Goal: Task Accomplishment & Management: Use online tool/utility

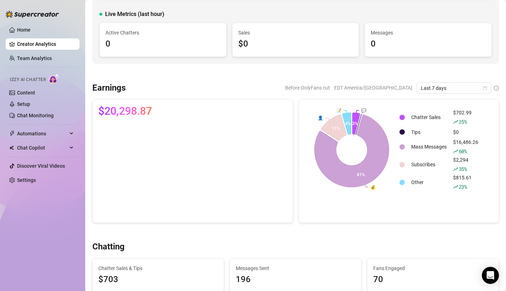
scroll to position [46, 0]
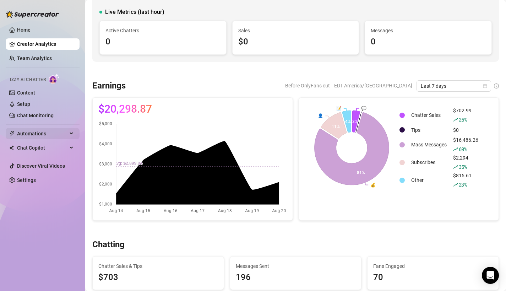
click at [65, 135] on span "Automations" at bounding box center [42, 133] width 50 height 11
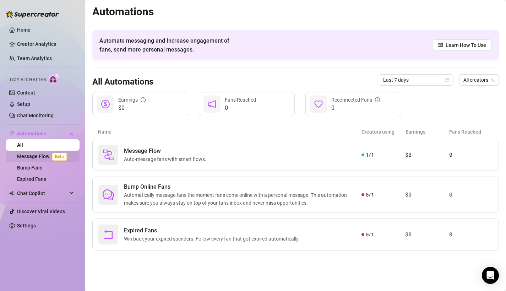
click at [44, 155] on link "Message Flow Beta" at bounding box center [43, 156] width 53 height 6
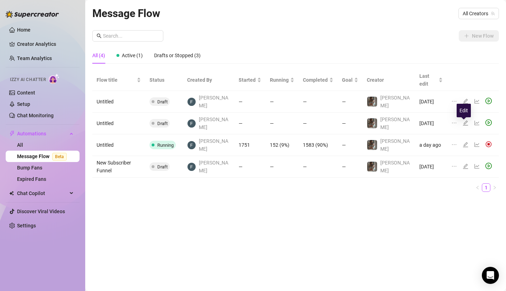
click at [463, 142] on icon "edit" at bounding box center [465, 144] width 5 height 5
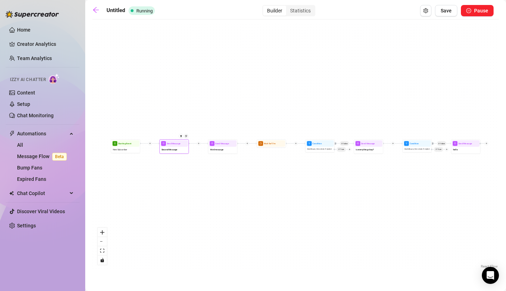
click at [169, 148] on span "Second Message" at bounding box center [170, 149] width 16 height 3
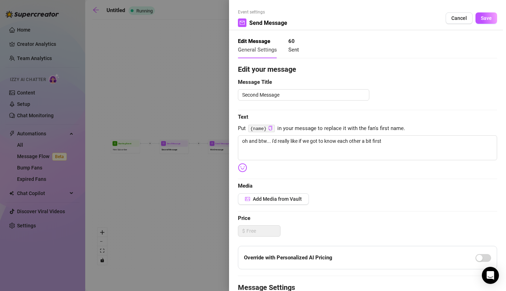
click at [138, 167] on div at bounding box center [253, 145] width 506 height 291
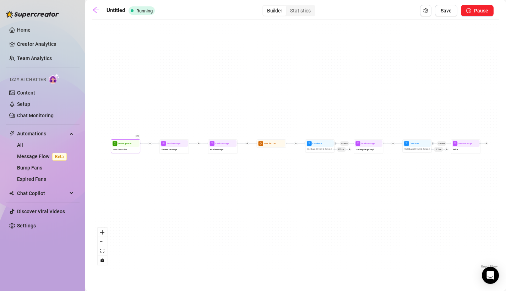
click at [121, 151] on div "New Subscriber" at bounding box center [126, 150] width 28 height 6
click at [124, 149] on span "New Subscriber" at bounding box center [120, 149] width 14 height 3
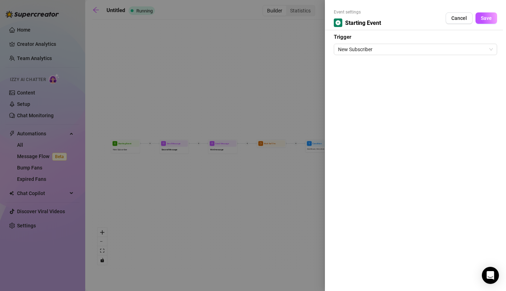
click at [159, 146] on div at bounding box center [253, 145] width 506 height 291
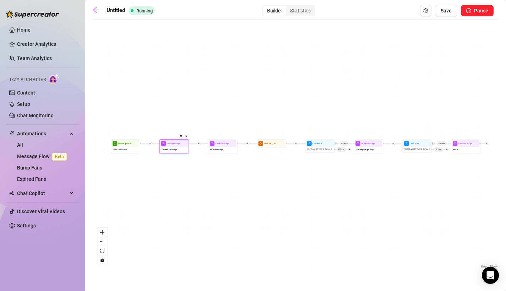
click at [184, 145] on div at bounding box center [182, 138] width 13 height 15
type textarea "oh and btw... i'd really like if we got to know each other a bit first"
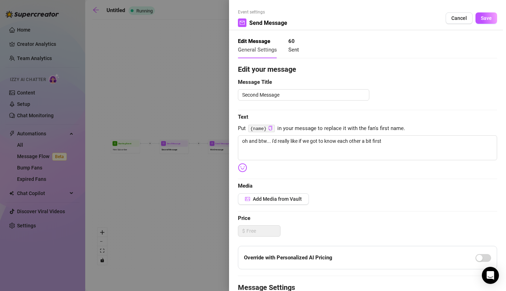
click at [291, 43] on strong "60" at bounding box center [291, 41] width 6 height 6
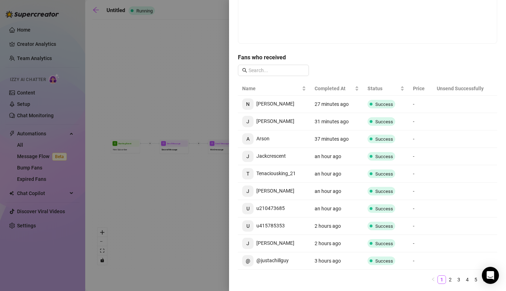
scroll to position [141, 0]
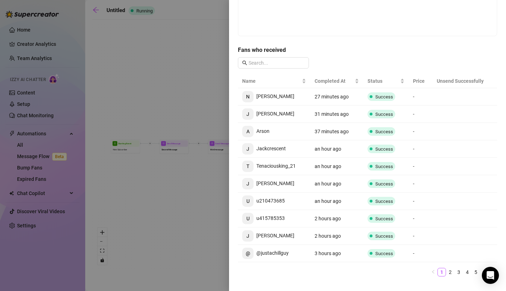
click at [266, 98] on td "N [PERSON_NAME]" at bounding box center [274, 96] width 72 height 17
click at [260, 96] on span "N [PERSON_NAME]" at bounding box center [268, 96] width 52 height 6
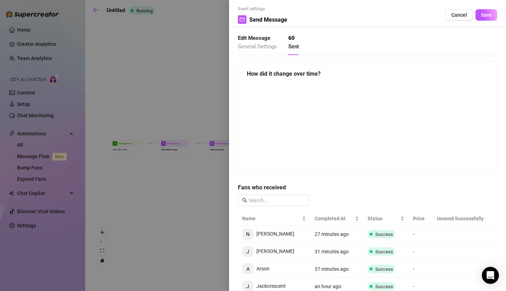
scroll to position [0, 0]
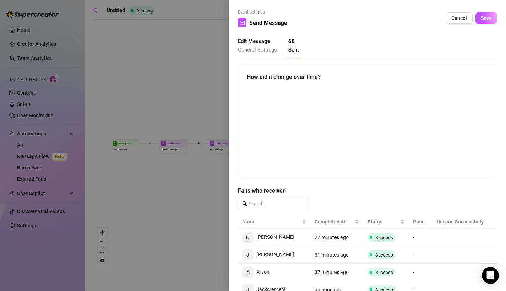
click at [168, 123] on div at bounding box center [253, 145] width 506 height 291
